Goal: Complete application form: Complete application form

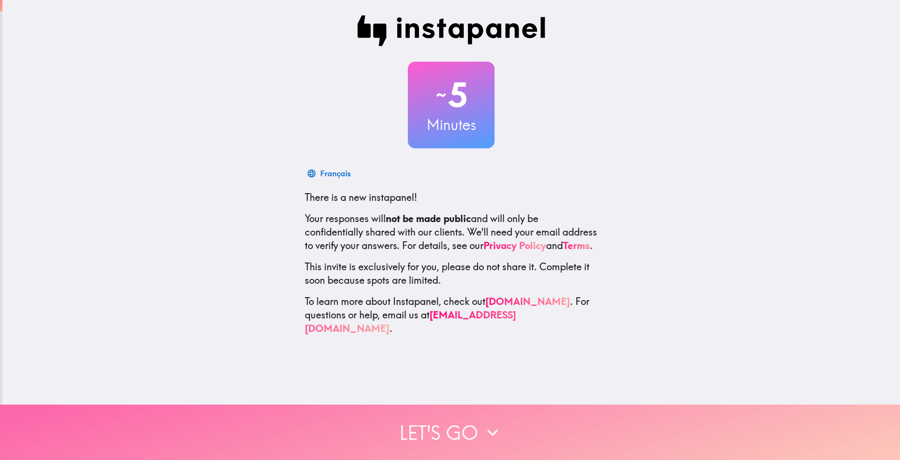
click at [434, 417] on button "Let's go" at bounding box center [450, 431] width 900 height 55
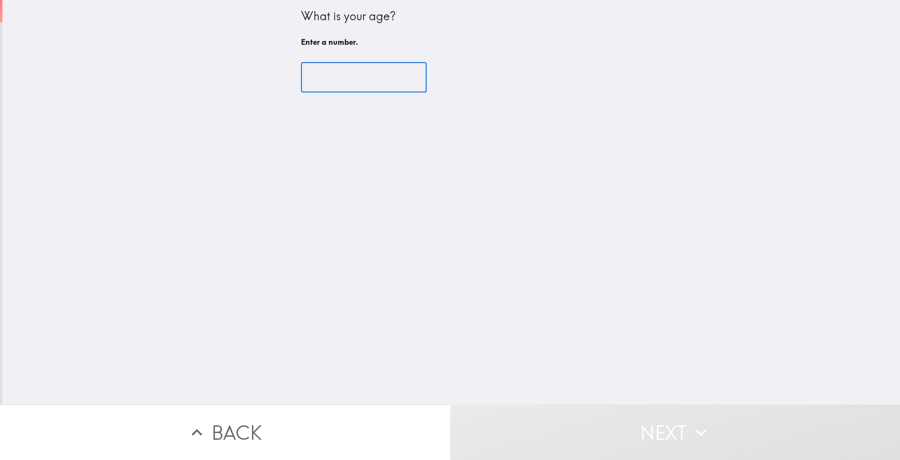
click at [313, 82] on input "number" at bounding box center [364, 78] width 126 height 30
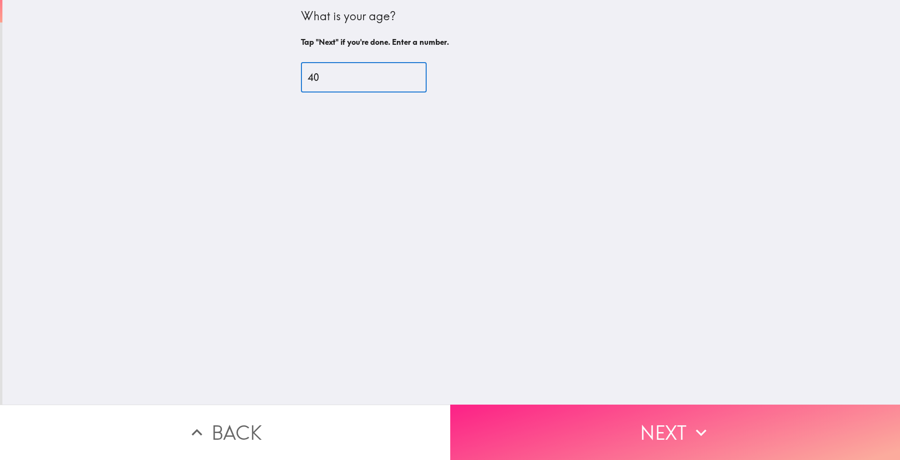
type input "40"
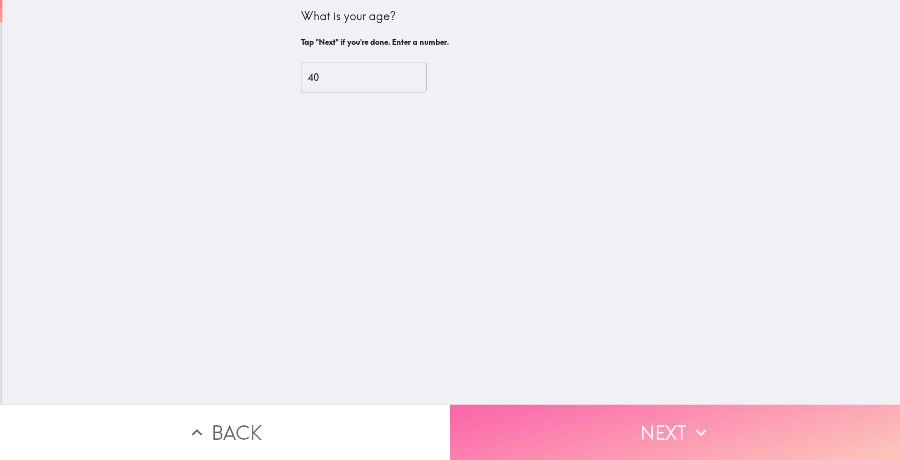
click at [656, 439] on button "Next" at bounding box center [675, 431] width 450 height 55
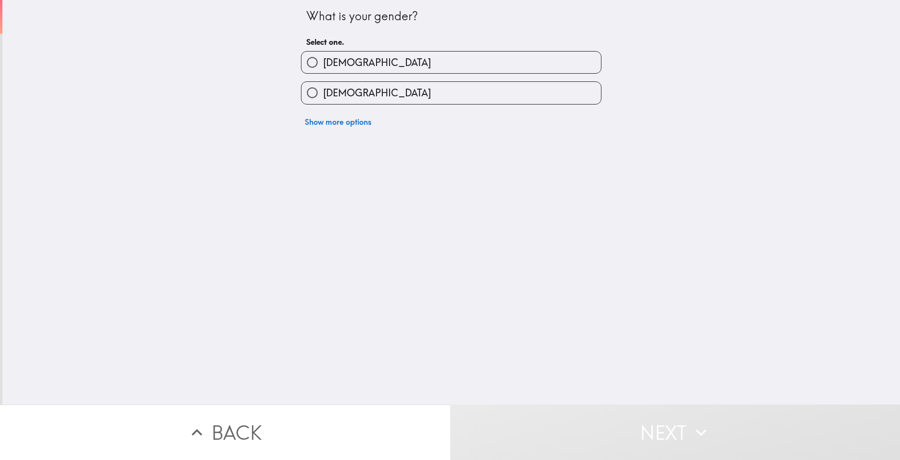
click at [307, 63] on input "[DEMOGRAPHIC_DATA]" at bounding box center [312, 62] width 22 height 22
radio input "true"
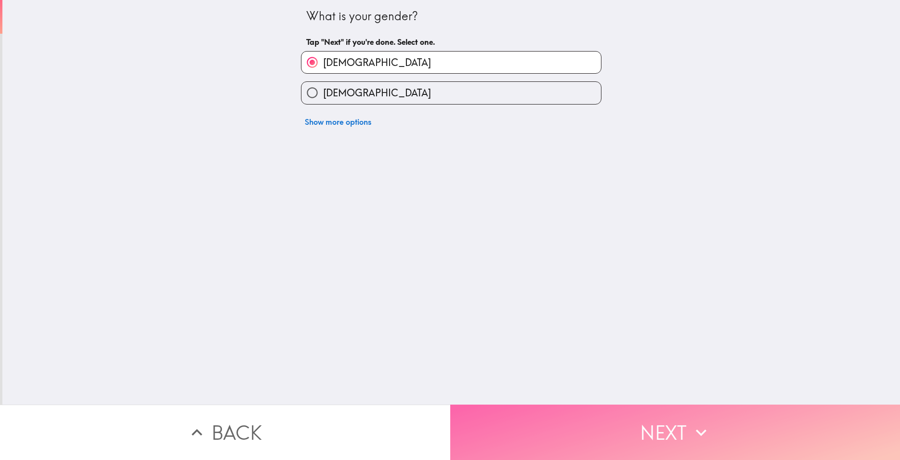
click at [554, 421] on button "Next" at bounding box center [675, 431] width 450 height 55
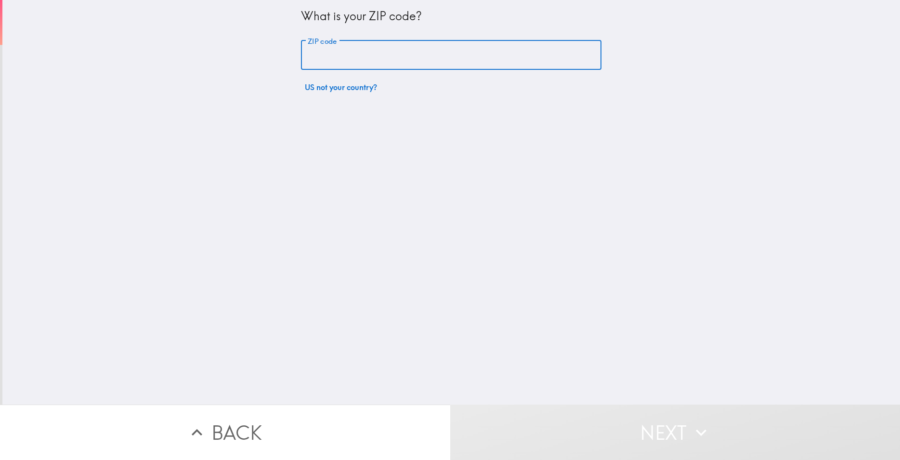
click at [336, 54] on input "ZIP code" at bounding box center [451, 55] width 300 height 30
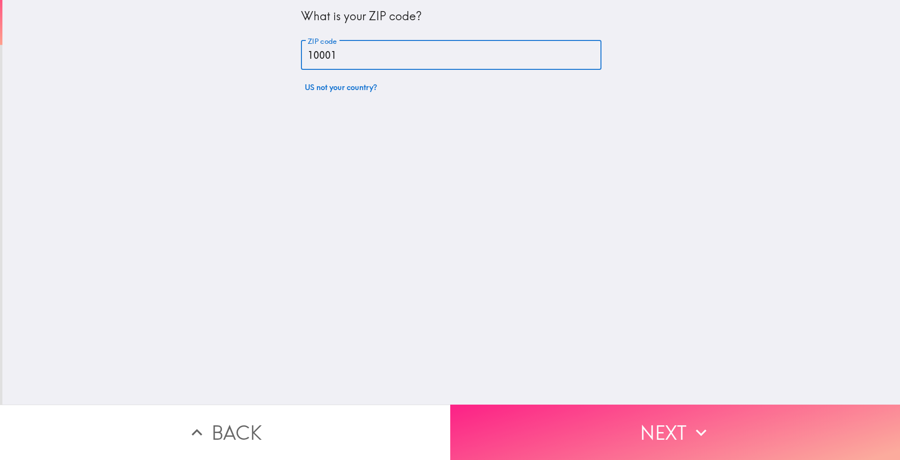
type input "10001"
click at [510, 424] on button "Next" at bounding box center [675, 431] width 450 height 55
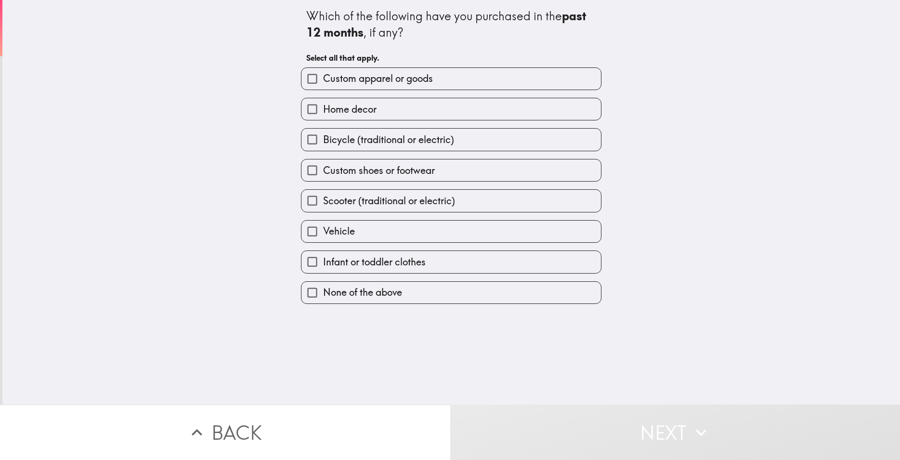
drag, startPoint x: 342, startPoint y: 76, endPoint x: 342, endPoint y: 86, distance: 10.1
click at [342, 78] on span "Custom apparel or goods" at bounding box center [378, 78] width 110 height 13
drag, startPoint x: 325, startPoint y: 173, endPoint x: 321, endPoint y: 151, distance: 22.5
click at [325, 172] on span "Custom shoes or footwear" at bounding box center [379, 170] width 112 height 13
click at [323, 172] on input "Custom shoes or footwear" at bounding box center [312, 170] width 22 height 22
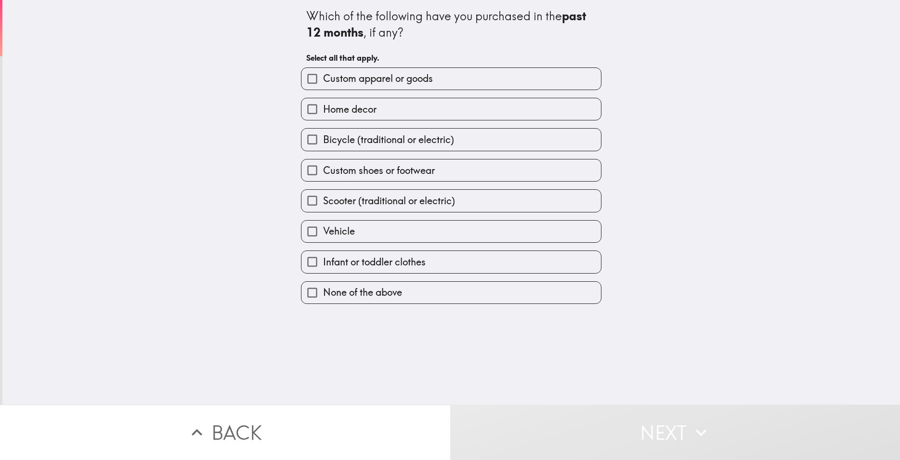
checkbox input "true"
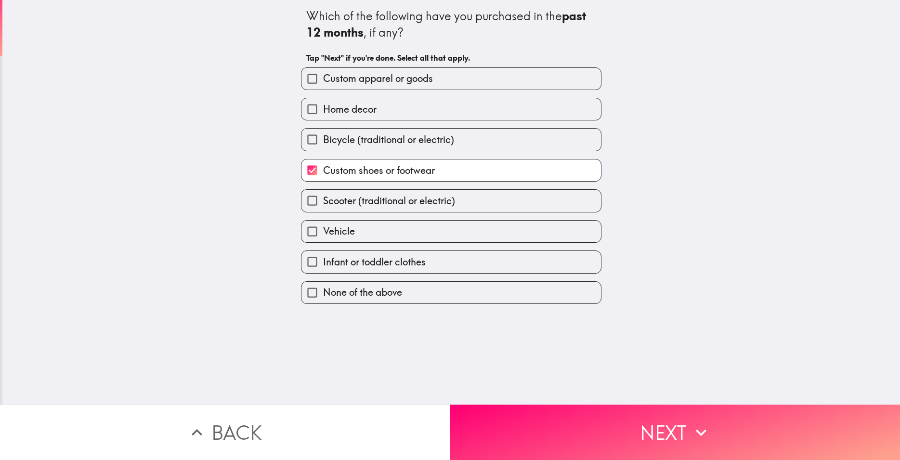
click at [321, 149] on label "Bicycle (traditional or electric)" at bounding box center [450, 140] width 299 height 22
click at [321, 149] on input "Bicycle (traditional or electric)" at bounding box center [312, 140] width 22 height 22
checkbox input "true"
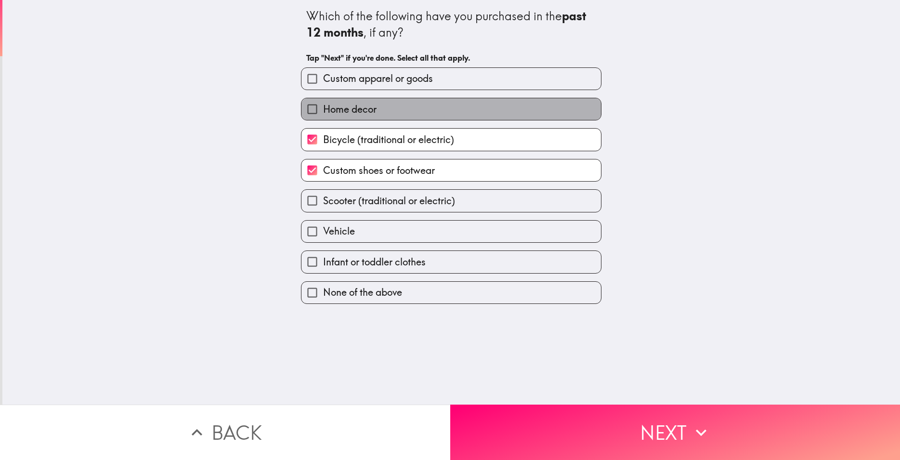
click at [323, 116] on span "Home decor" at bounding box center [349, 109] width 53 height 13
click at [322, 116] on input "Home decor" at bounding box center [312, 109] width 22 height 22
checkbox input "true"
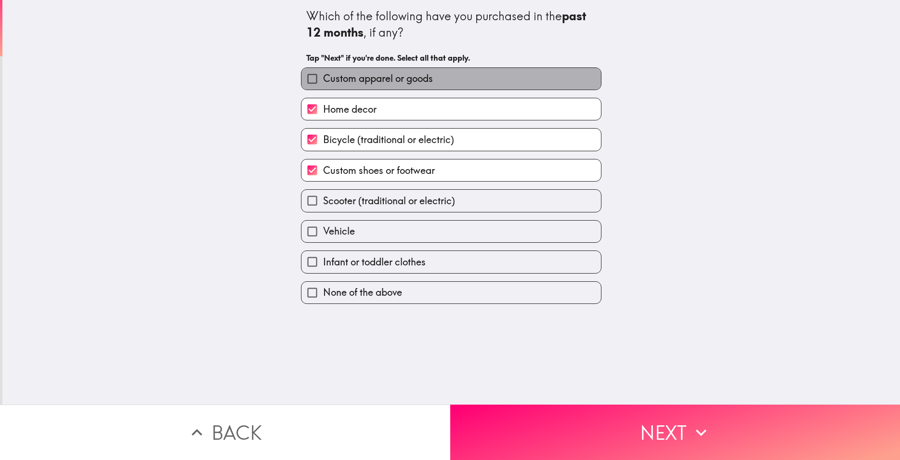
click at [333, 80] on span "Custom apparel or goods" at bounding box center [378, 78] width 110 height 13
click at [323, 80] on input "Custom apparel or goods" at bounding box center [312, 79] width 22 height 22
checkbox input "true"
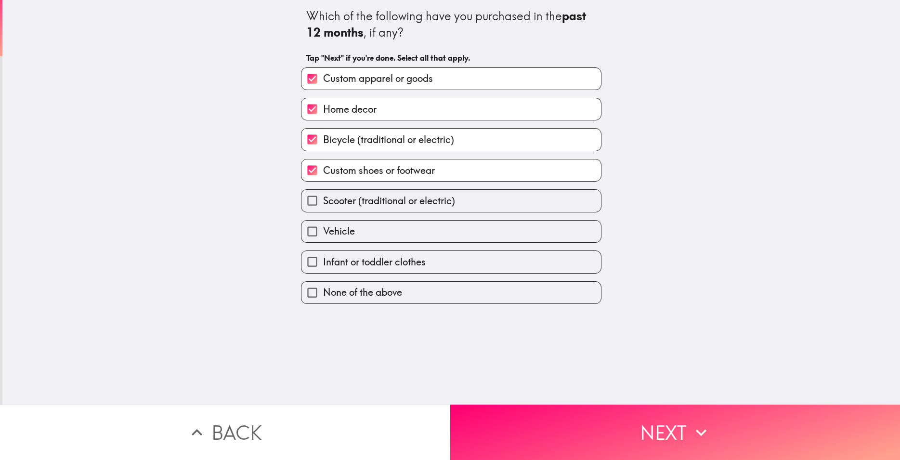
click at [323, 232] on span "Vehicle" at bounding box center [339, 230] width 32 height 13
click at [318, 232] on input "Vehicle" at bounding box center [312, 231] width 22 height 22
checkbox input "true"
click at [325, 201] on span "Scooter (traditional or electric)" at bounding box center [389, 200] width 132 height 13
click at [323, 201] on input "Scooter (traditional or electric)" at bounding box center [312, 201] width 22 height 22
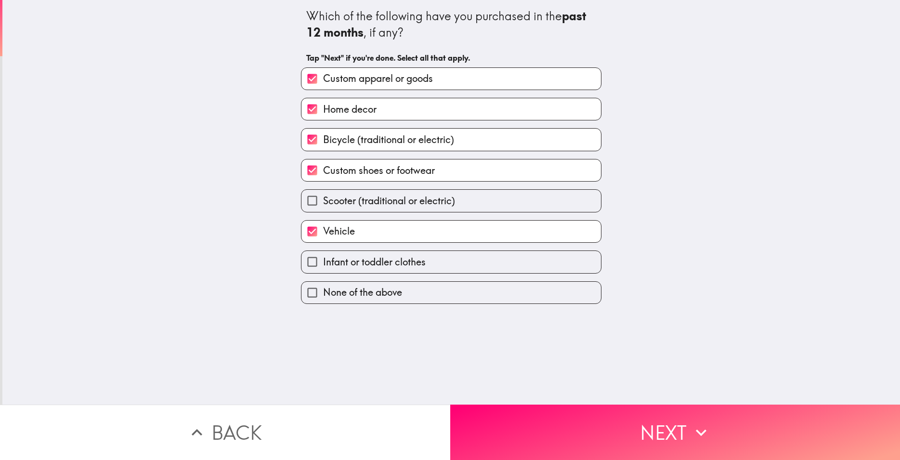
checkbox input "true"
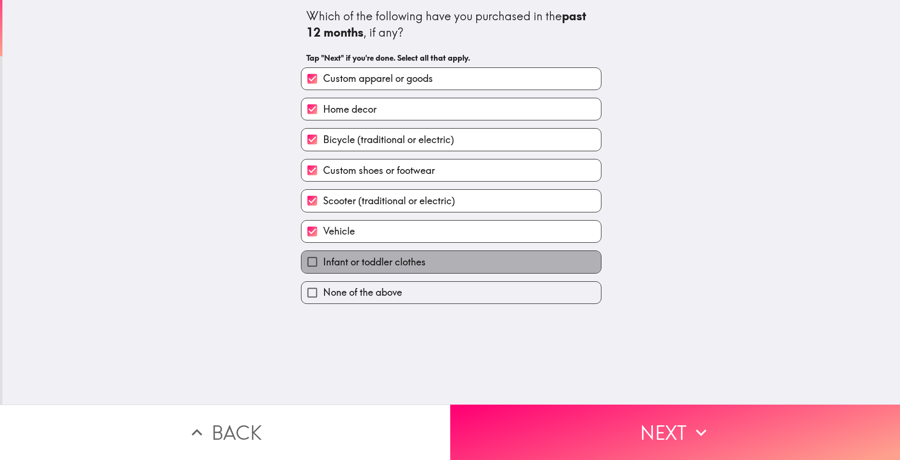
click at [338, 265] on span "Infant or toddler clothes" at bounding box center [374, 261] width 103 height 13
click at [323, 265] on input "Infant or toddler clothes" at bounding box center [312, 262] width 22 height 22
checkbox input "true"
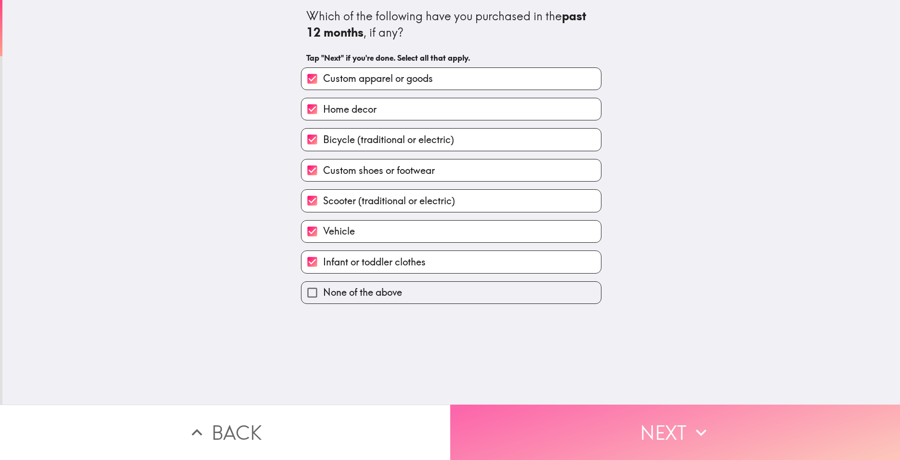
click at [664, 420] on button "Next" at bounding box center [675, 431] width 450 height 55
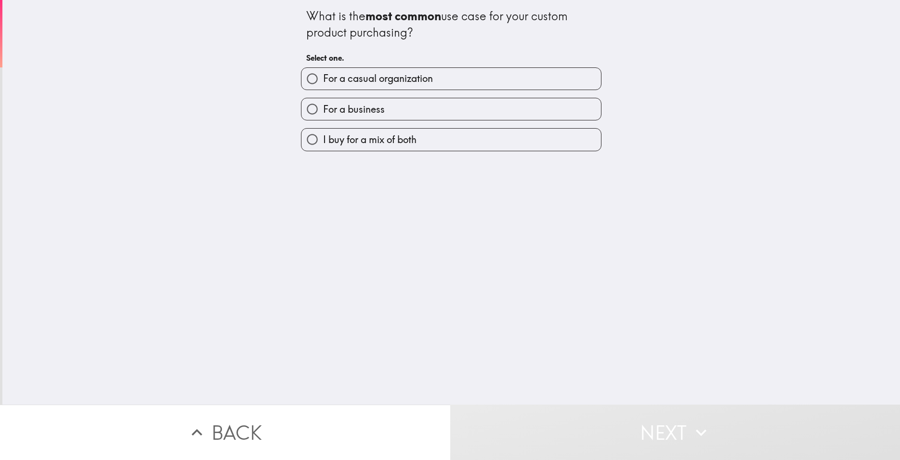
click at [357, 76] on span "For a casual organization" at bounding box center [378, 78] width 110 height 13
click at [323, 76] on input "For a casual organization" at bounding box center [312, 79] width 22 height 22
radio input "true"
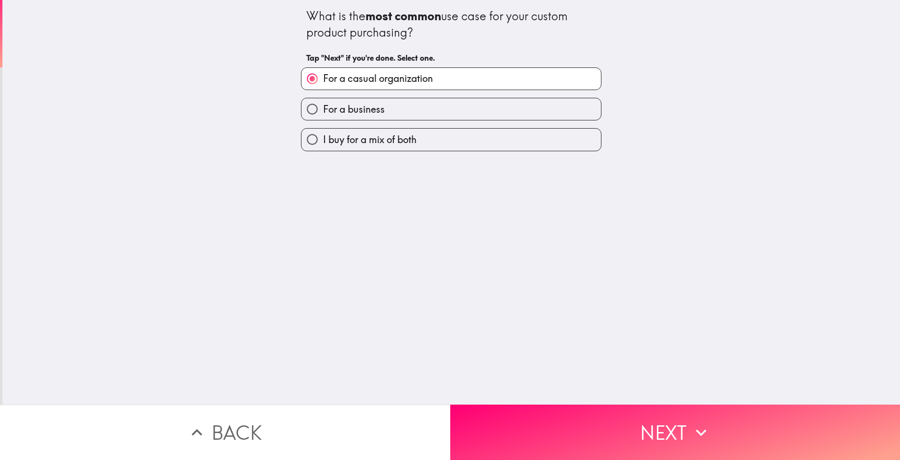
click at [334, 142] on span "I buy for a mix of both" at bounding box center [369, 139] width 93 height 13
click at [323, 142] on input "I buy for a mix of both" at bounding box center [312, 140] width 22 height 22
radio input "true"
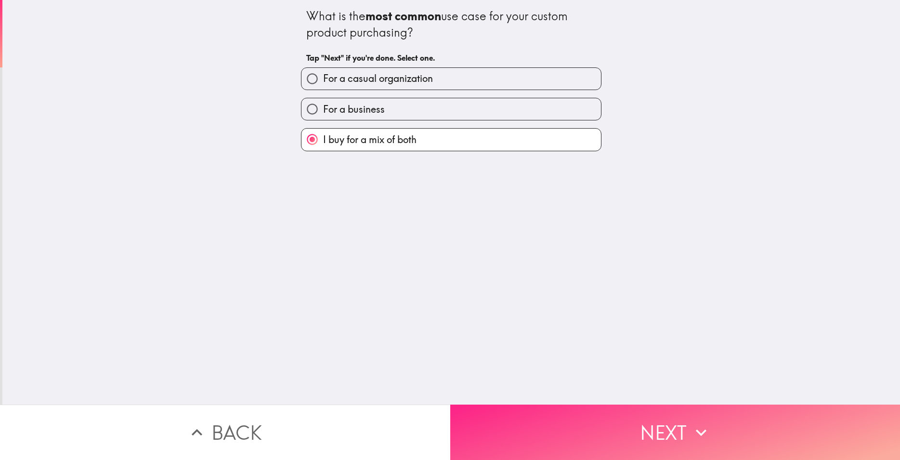
click at [681, 428] on button "Next" at bounding box center [675, 431] width 450 height 55
